Goal: Task Accomplishment & Management: Manage account settings

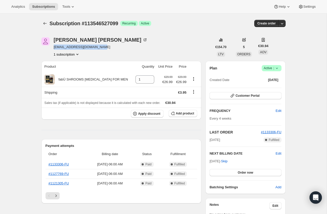
drag, startPoint x: 54, startPoint y: 47, endPoint x: 110, endPoint y: 50, distance: 55.6
click at [110, 50] on div "[PERSON_NAME] [EMAIL_ADDRESS][DOMAIN_NAME] 1 subscription" at bounding box center [126, 47] width 171 height 20
copy span "[EMAIL_ADDRESS][DOMAIN_NAME]"
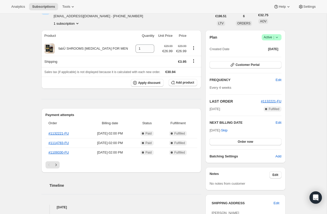
scroll to position [29, 0]
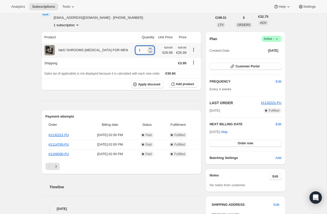
click at [140, 50] on input "1" at bounding box center [141, 50] width 11 height 8
click at [183, 85] on span "Add product" at bounding box center [185, 84] width 18 height 4
click at [175, 86] on icon "button" at bounding box center [172, 84] width 5 height 5
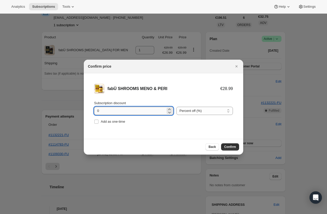
click at [111, 110] on input "0" at bounding box center [130, 111] width 72 height 8
type input "10"
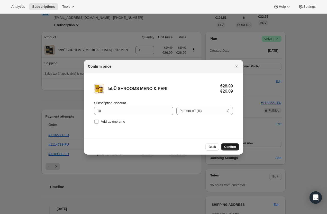
click at [229, 147] on span "Confirm" at bounding box center [230, 147] width 12 height 4
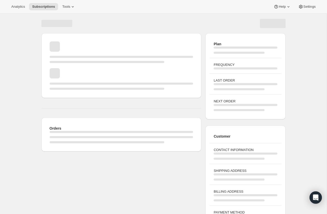
scroll to position [19, 0]
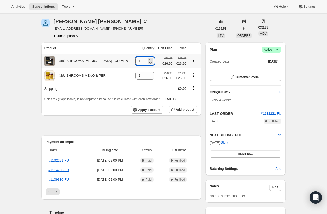
click at [140, 60] on input "1" at bounding box center [141, 61] width 11 height 8
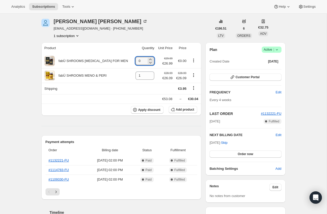
type input "0"
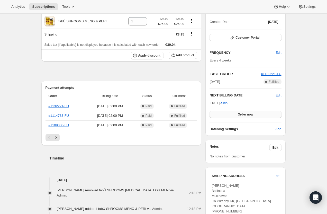
scroll to position [57, 0]
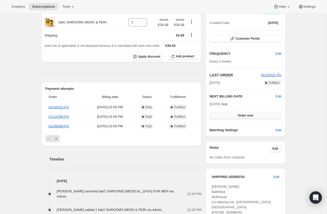
click at [219, 116] on button "Order now" at bounding box center [246, 115] width 72 height 7
click at [219, 116] on button "Click to confirm" at bounding box center [246, 115] width 72 height 7
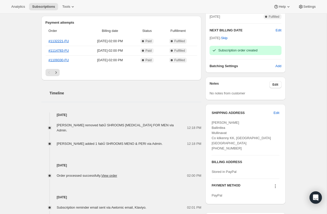
scroll to position [124, 0]
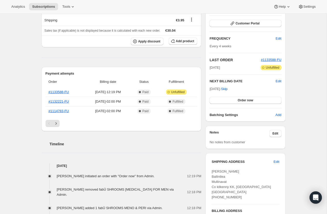
scroll to position [70, 0]
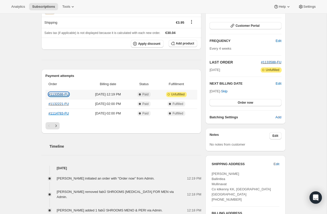
click at [58, 94] on link "#1133588-FU" at bounding box center [59, 94] width 21 height 4
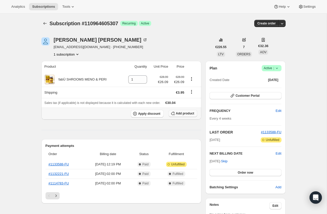
click at [182, 115] on span "Add product" at bounding box center [185, 113] width 18 height 4
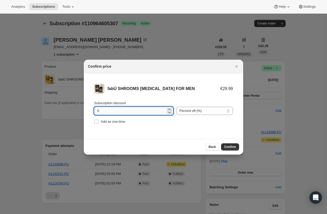
click at [118, 110] on input "0" at bounding box center [130, 111] width 72 height 8
type input "10"
click at [231, 148] on span "Confirm" at bounding box center [230, 147] width 12 height 4
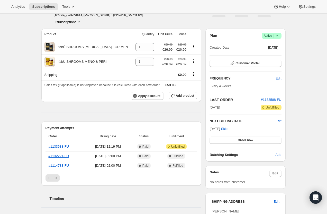
scroll to position [34, 0]
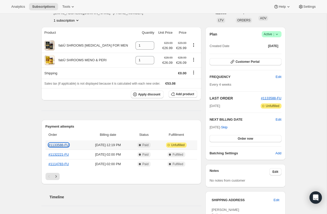
click at [59, 146] on link "#1133588-FU" at bounding box center [59, 145] width 21 height 4
click at [62, 146] on link "#1133588-FU" at bounding box center [59, 145] width 21 height 4
